Goal: Find specific page/section: Find specific page/section

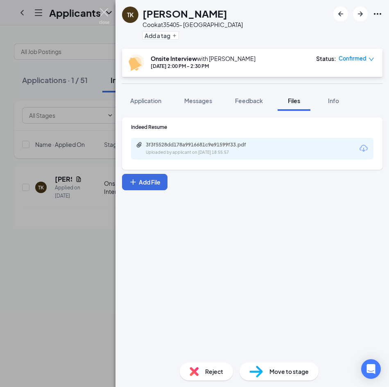
click at [106, 14] on img at bounding box center [104, 16] width 10 height 16
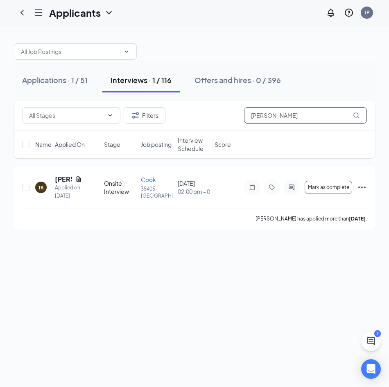
click at [322, 120] on input "[PERSON_NAME]" at bounding box center [305, 115] width 123 height 16
type input "[PERSON_NAME]"
